Goal: Task Accomplishment & Management: Use online tool/utility

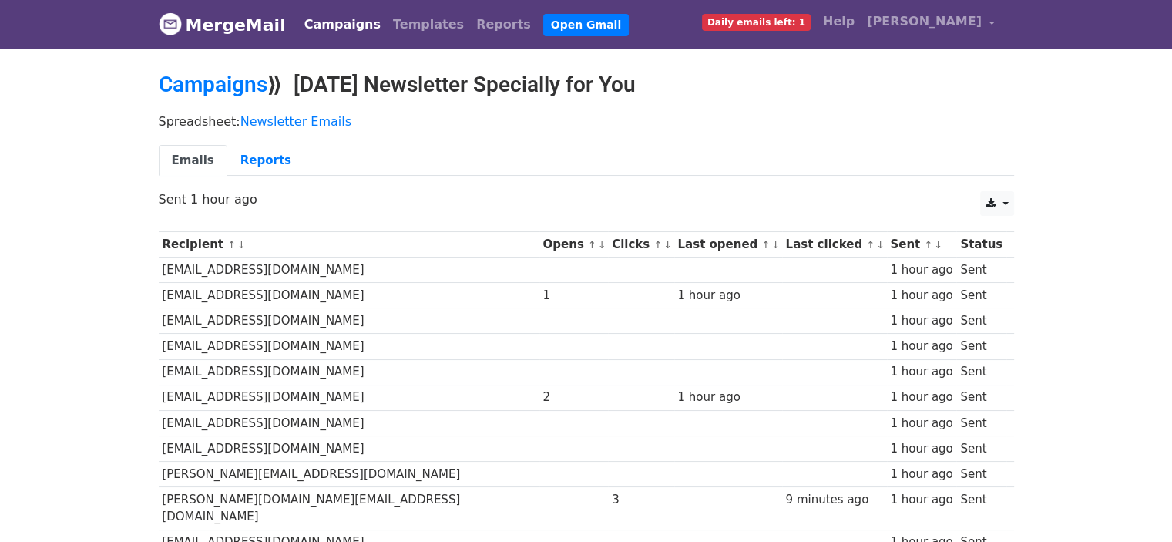
drag, startPoint x: 301, startPoint y: 82, endPoint x: 680, endPoint y: 84, distance: 379.9
click at [680, 84] on h2 "Campaigns ⟫ June 2025 Newsletter Specially for You" at bounding box center [586, 85] width 855 height 26
copy h2 "[DATE] Newsletter Specially for You"
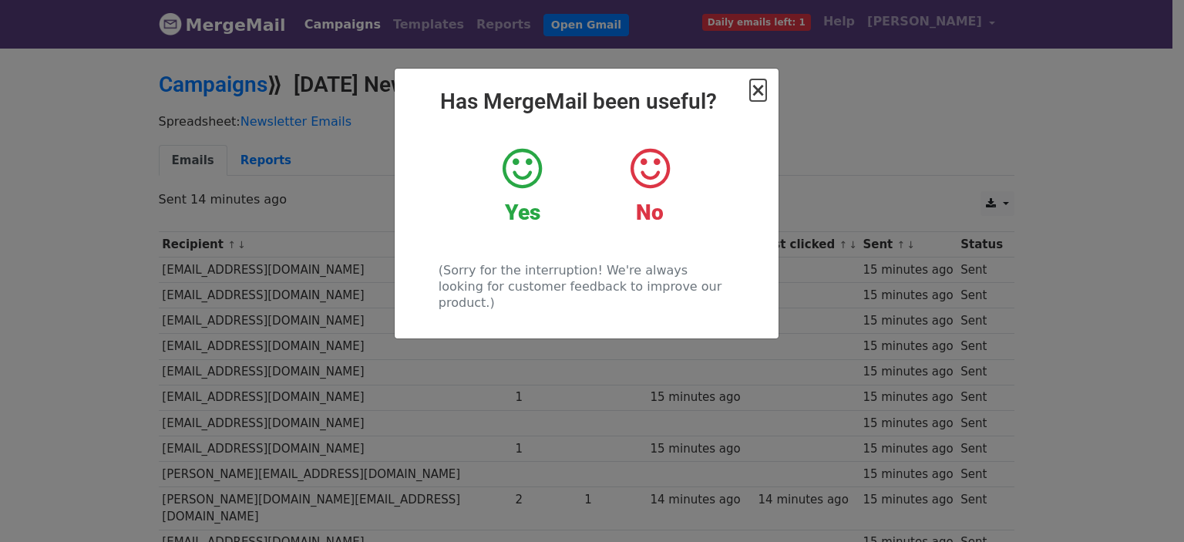
click at [759, 91] on span "×" at bounding box center [757, 90] width 15 height 22
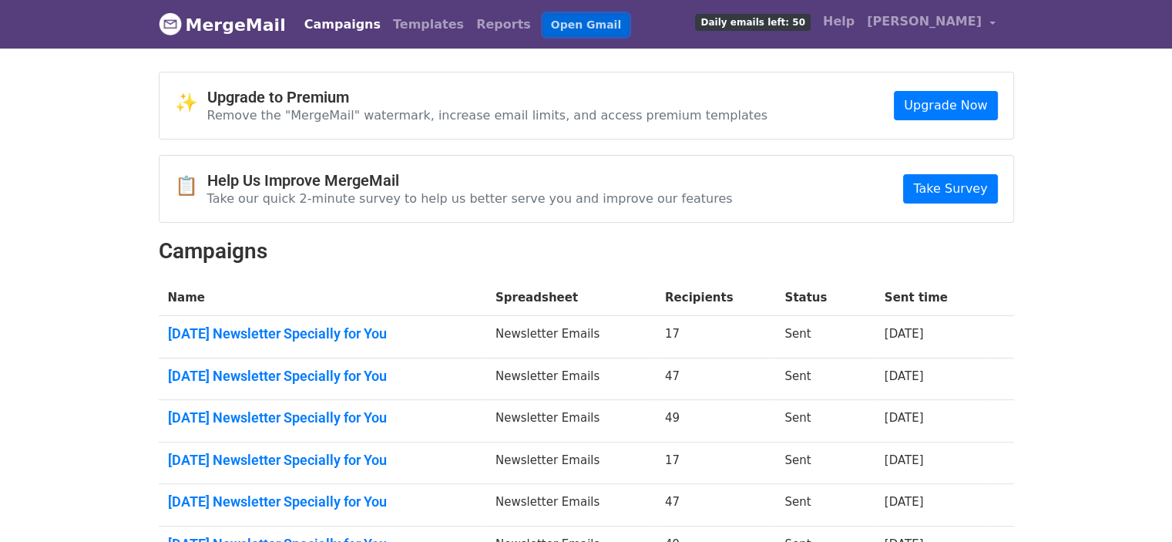
click at [543, 29] on link "Open Gmail" at bounding box center [586, 25] width 86 height 22
click at [543, 22] on link "Open Gmail" at bounding box center [586, 25] width 86 height 22
click at [543, 24] on link "Open Gmail" at bounding box center [586, 25] width 86 height 22
click at [543, 21] on link "Open Gmail" at bounding box center [586, 25] width 86 height 22
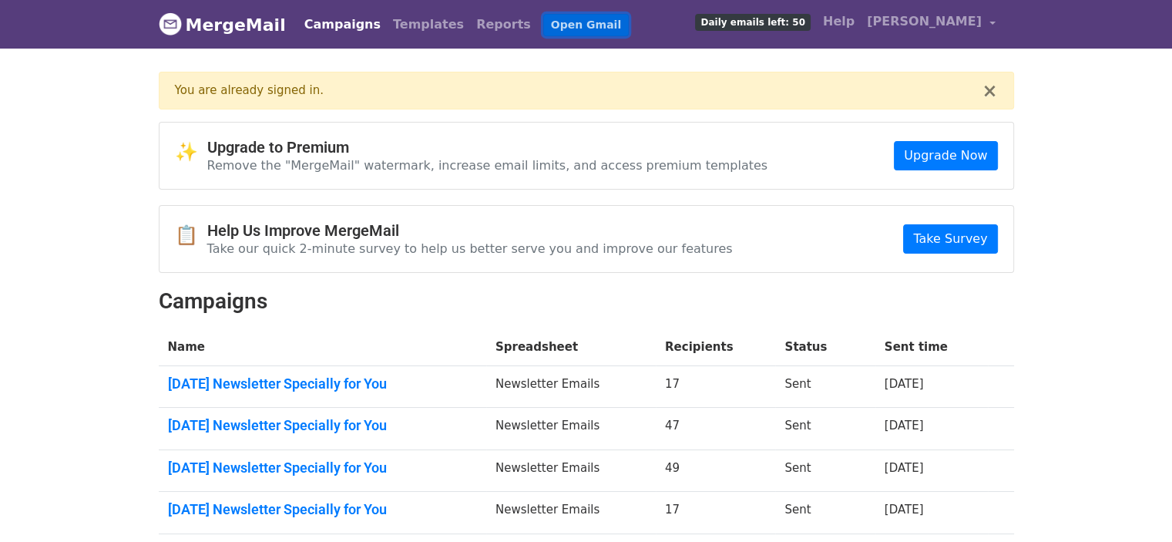
click at [543, 25] on link "Open Gmail" at bounding box center [586, 25] width 86 height 22
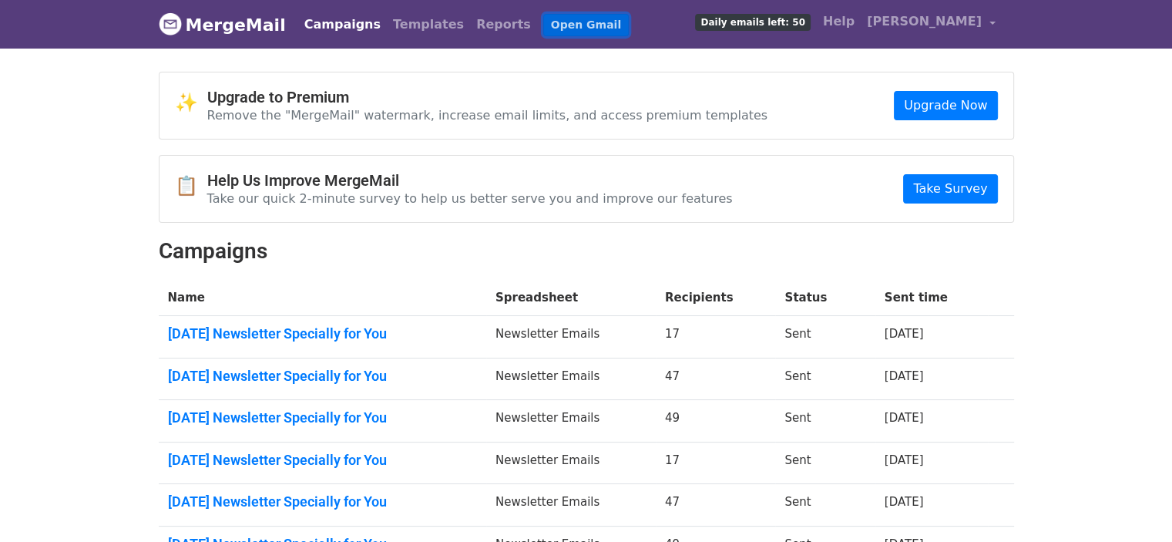
click at [543, 18] on link "Open Gmail" at bounding box center [586, 25] width 86 height 22
click at [546, 27] on link "Open Gmail" at bounding box center [586, 25] width 86 height 22
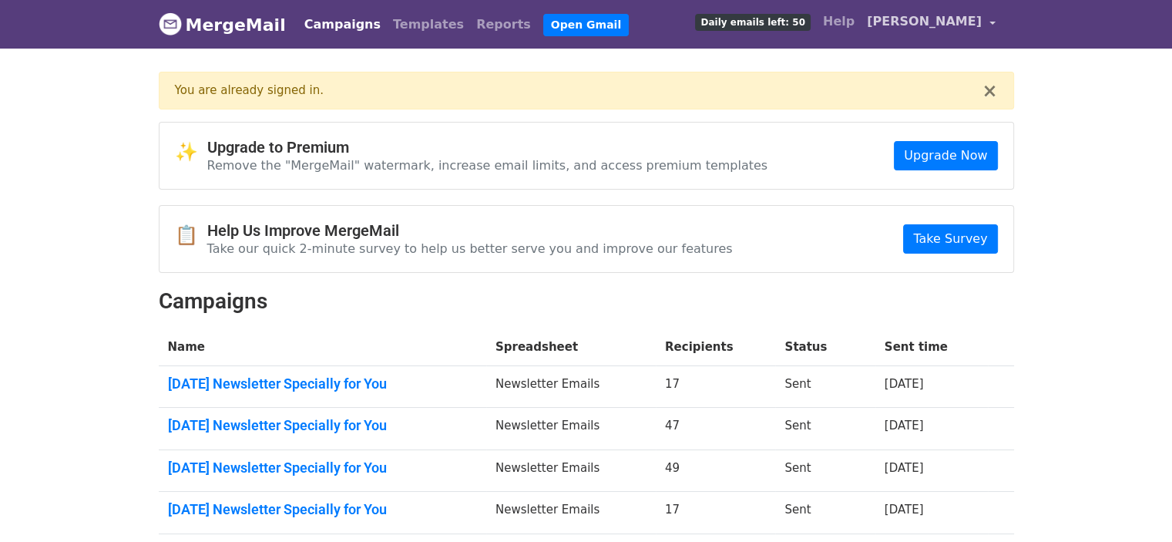
click at [978, 22] on span "[PERSON_NAME]" at bounding box center [924, 21] width 115 height 18
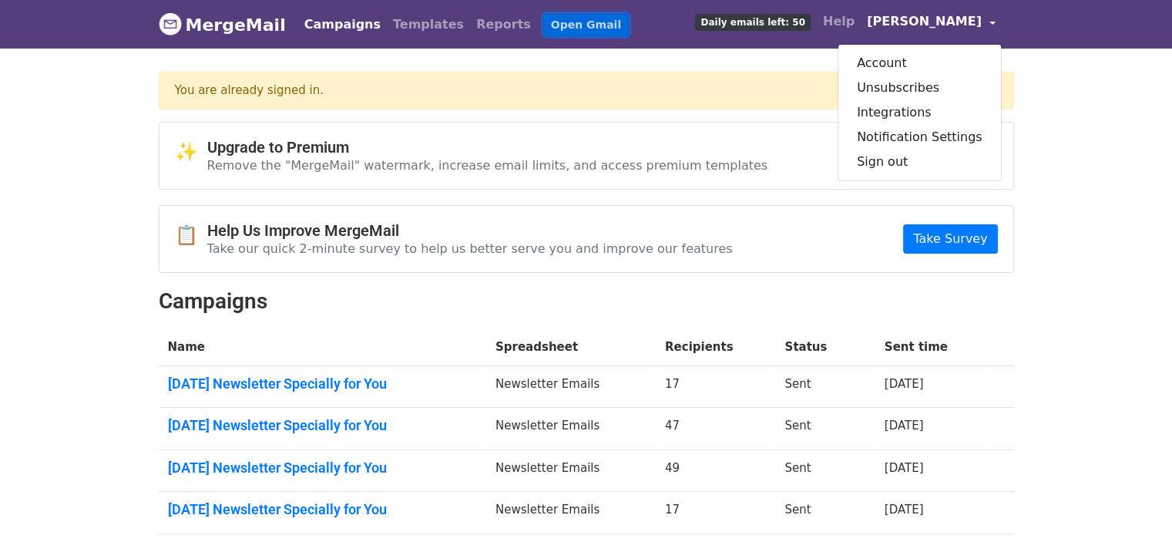
click at [543, 28] on link "Open Gmail" at bounding box center [586, 25] width 86 height 22
